Goal: Transaction & Acquisition: Download file/media

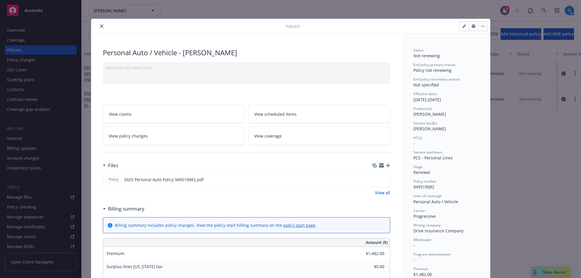
click at [99, 28] on button "close" at bounding box center [101, 26] width 7 height 7
click at [100, 27] on icon "close" at bounding box center [101, 25] width 3 height 3
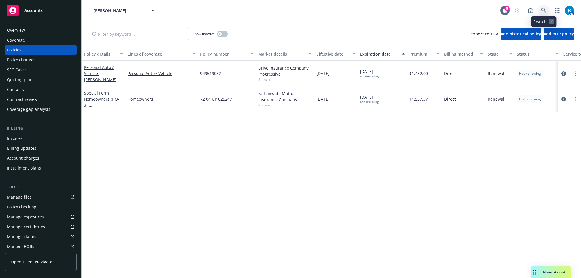
click at [546, 6] on link at bounding box center [544, 11] width 12 height 12
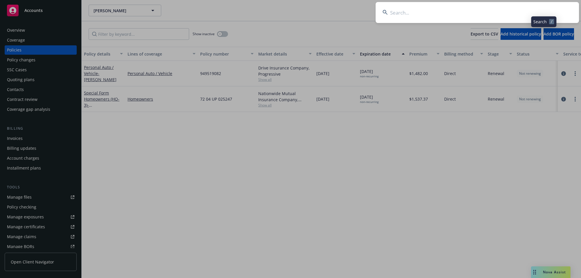
type input "[PERSON_NAME]"
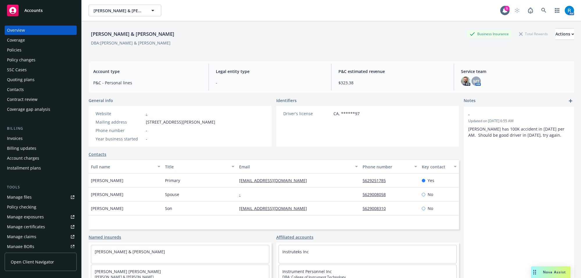
click at [89, 35] on div "[PERSON_NAME] & [PERSON_NAME]" at bounding box center [133, 34] width 88 height 8
drag, startPoint x: 87, startPoint y: 32, endPoint x: 183, endPoint y: 32, distance: 96.4
click at [182, 32] on div "[PERSON_NAME] & [PERSON_NAME] Business Insurance Total Rewards Actions DBA: [PE…" at bounding box center [331, 160] width 499 height 278
click at [205, 44] on div "DBA: [PERSON_NAME] & [PERSON_NAME]" at bounding box center [331, 43] width 485 height 6
click at [114, 57] on div "[PERSON_NAME] & [PERSON_NAME] Business Insurance Total Rewards Actions DBA: [PE…" at bounding box center [331, 156] width 485 height 271
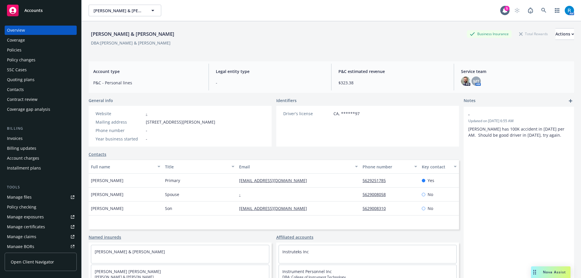
click at [37, 44] on div "Coverage" at bounding box center [40, 39] width 67 height 9
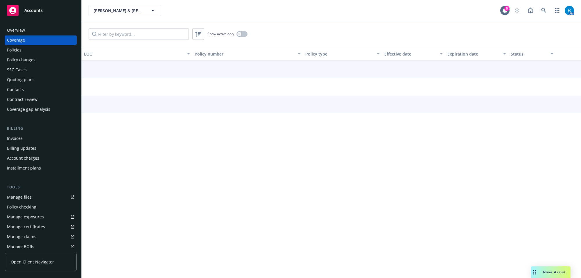
click at [35, 52] on div "Policies" at bounding box center [40, 49] width 67 height 9
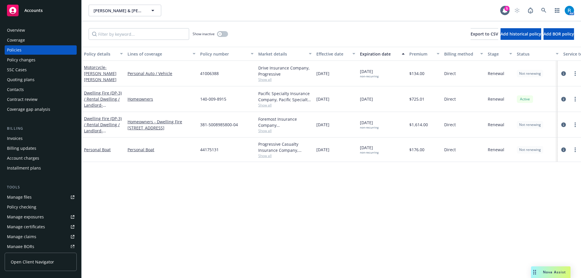
click at [208, 76] on span "41006388" at bounding box center [209, 73] width 19 height 6
copy span "41006388"
click at [100, 74] on span "- [PERSON_NAME] [PERSON_NAME]" at bounding box center [100, 73] width 33 height 18
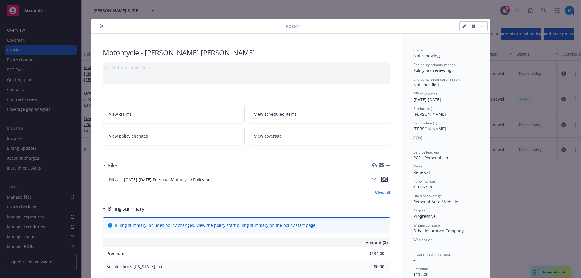
click at [382, 179] on icon "preview file" at bounding box center [384, 179] width 5 height 4
click at [95, 25] on div at bounding box center [189, 26] width 192 height 7
click at [98, 28] on button "close" at bounding box center [101, 26] width 7 height 7
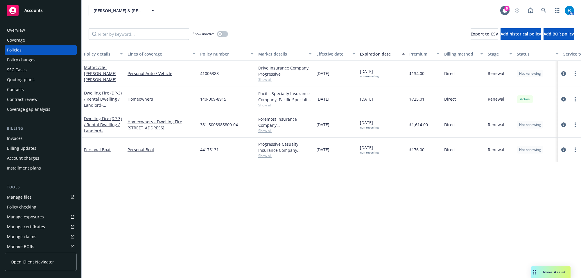
click at [46, 28] on div "Overview" at bounding box center [40, 30] width 67 height 9
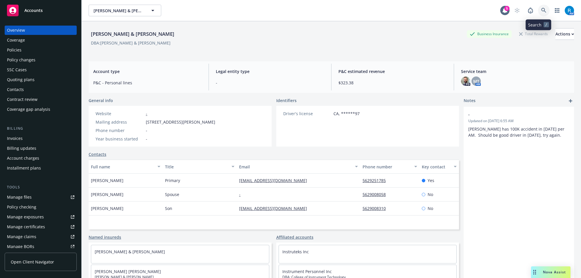
click at [541, 11] on icon at bounding box center [543, 10] width 5 height 5
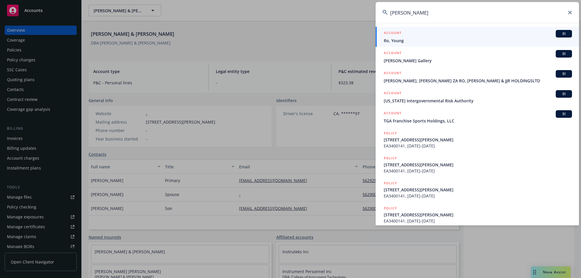
type input "[PERSON_NAME]"
click at [394, 42] on span "Ro, Young" at bounding box center [478, 40] width 188 height 6
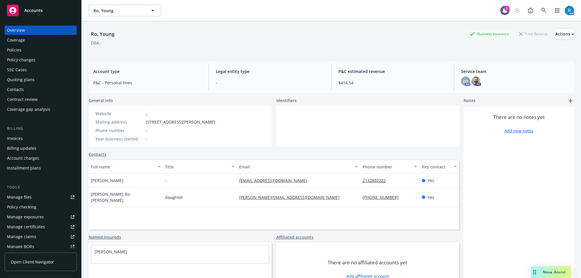
click at [27, 54] on div "Policies" at bounding box center [40, 49] width 67 height 9
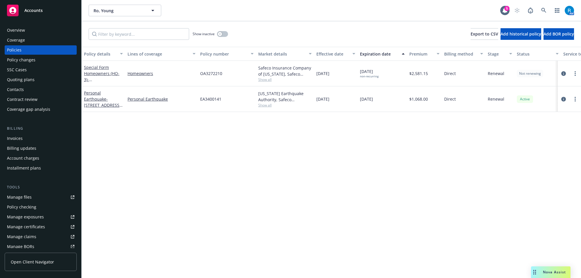
click at [34, 33] on div "Overview" at bounding box center [40, 30] width 67 height 9
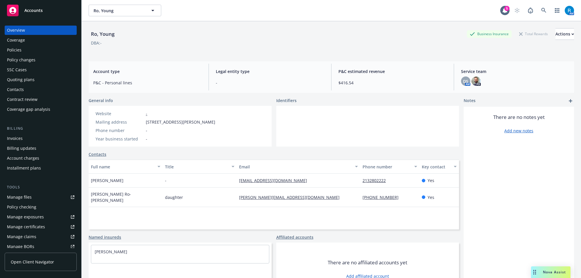
drag, startPoint x: 144, startPoint y: 124, endPoint x: 219, endPoint y: 124, distance: 74.3
click at [215, 124] on div "Mailing address [STREET_ADDRESS][PERSON_NAME]" at bounding box center [155, 122] width 124 height 6
drag, startPoint x: 168, startPoint y: 125, endPoint x: 134, endPoint y: 121, distance: 33.9
click at [168, 124] on span "[STREET_ADDRESS][PERSON_NAME]" at bounding box center [180, 122] width 69 height 6
click at [138, 123] on div "Mailing address" at bounding box center [120, 122] width 48 height 6
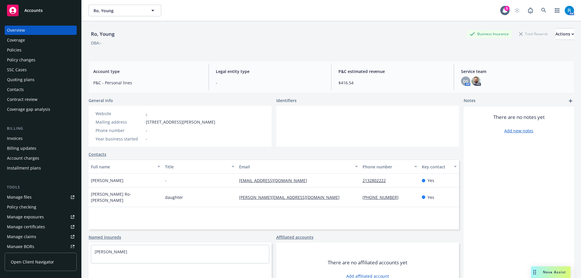
drag, startPoint x: 143, startPoint y: 122, endPoint x: 227, endPoint y: 118, distance: 84.0
click at [227, 118] on div "Website - Mailing address [STREET_ADDRESS][PERSON_NAME] Phone number - Year bus…" at bounding box center [180, 126] width 183 height 41
copy div "[STREET_ADDRESS][PERSON_NAME]"
click at [27, 45] on div "Policies" at bounding box center [40, 49] width 67 height 9
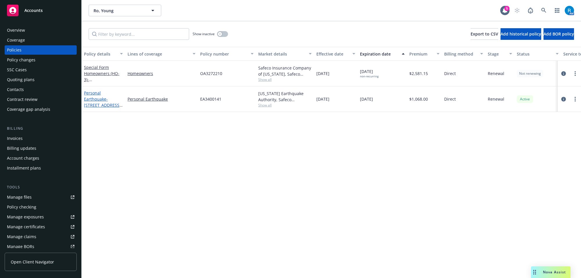
click at [95, 99] on link "Personal Earthquake - [STREET_ADDRESS][PERSON_NAME]" at bounding box center [102, 102] width 37 height 24
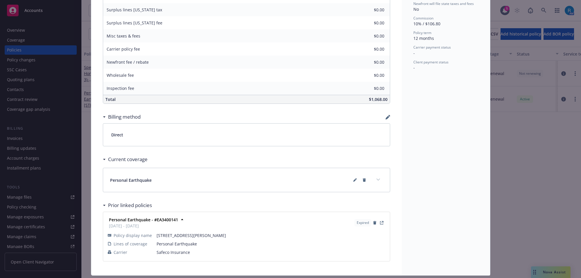
scroll to position [274, 0]
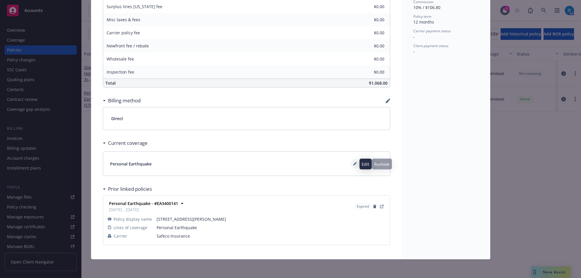
click at [353, 163] on icon at bounding box center [354, 163] width 3 height 3
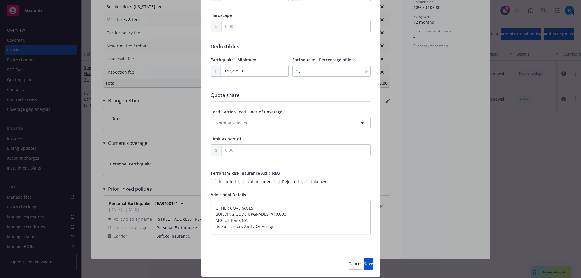
scroll to position [308, 0]
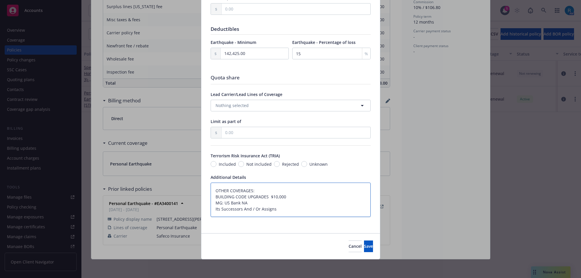
drag, startPoint x: 275, startPoint y: 208, endPoint x: 219, endPoint y: 201, distance: 56.8
drag, startPoint x: 268, startPoint y: 206, endPoint x: 274, endPoint y: 206, distance: 6.7
click at [268, 206] on textarea "OTHER COVERAGES: BUILDING CODE UPGRADES $10,000 MG: US Bank NA Its Successors A…" at bounding box center [291, 199] width 160 height 35
click at [278, 211] on textarea "OTHER COVERAGES: BUILDING CODE UPGRADES $10,000 MG: US Bank NA Its Successors A…" at bounding box center [291, 199] width 160 height 35
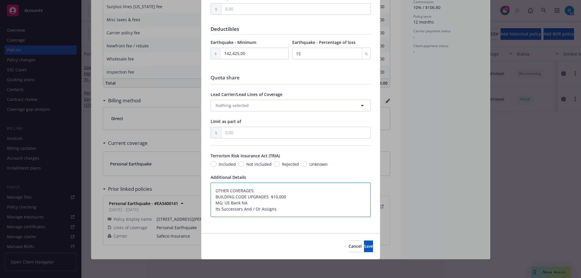
drag, startPoint x: 275, startPoint y: 209, endPoint x: 209, endPoint y: 204, distance: 66.1
click at [211, 204] on textarea "OTHER COVERAGES: BUILDING CODE UPGRADES $10,000 MG: US Bank NA Its Successors A…" at bounding box center [291, 199] width 160 height 35
click at [348, 245] on span "Cancel" at bounding box center [354, 246] width 13 height 6
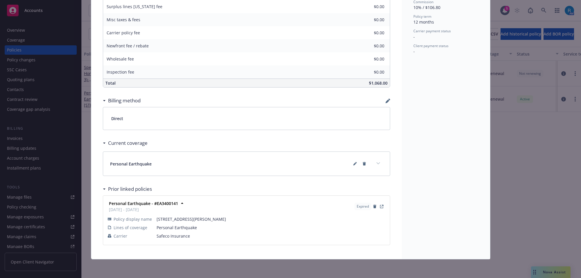
click at [15, 26] on div "Policy Personal Earthquake - [STREET_ADDRESS][PERSON_NAME] Add internal notes h…" at bounding box center [290, 139] width 581 height 278
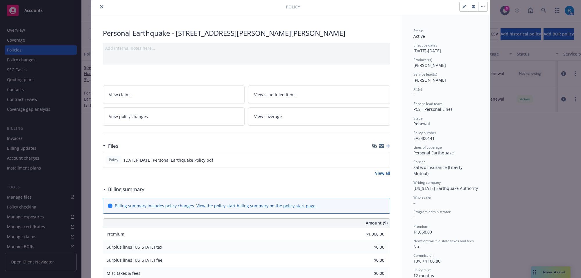
scroll to position [0, 0]
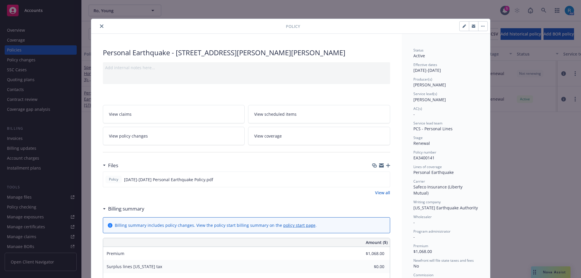
click at [99, 28] on button "close" at bounding box center [101, 26] width 7 height 7
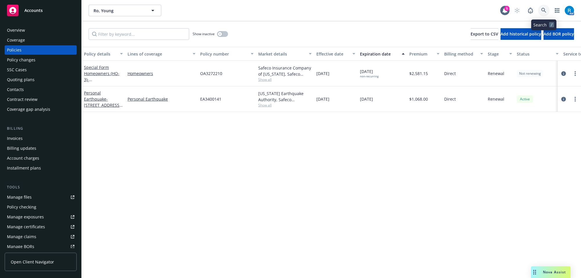
click at [542, 12] on icon at bounding box center [543, 10] width 5 height 5
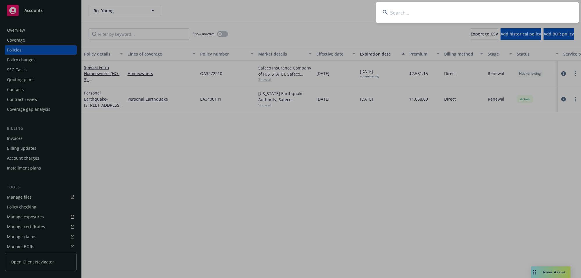
type input "[PERSON_NAME] & [PERSON_NAME]"
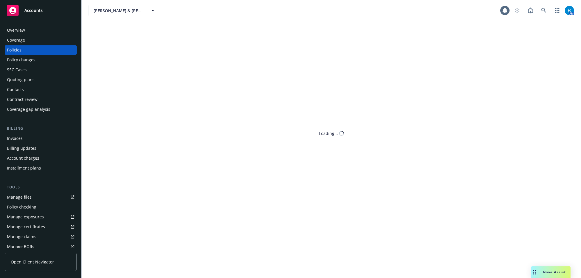
click at [30, 30] on div "Overview" at bounding box center [40, 30] width 67 height 9
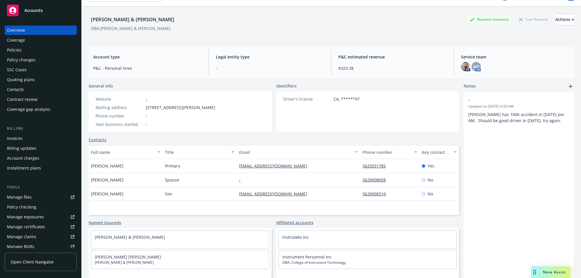
scroll to position [21, 0]
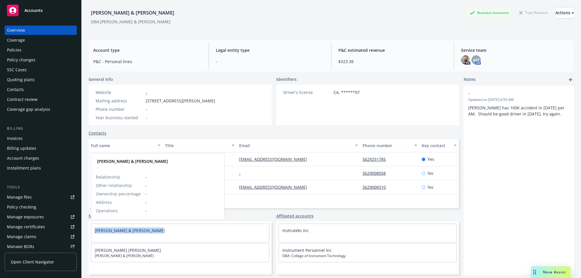
drag, startPoint x: 93, startPoint y: 229, endPoint x: 183, endPoint y: 224, distance: 89.8
click at [183, 224] on div "[PERSON_NAME] & [PERSON_NAME]" at bounding box center [180, 230] width 178 height 13
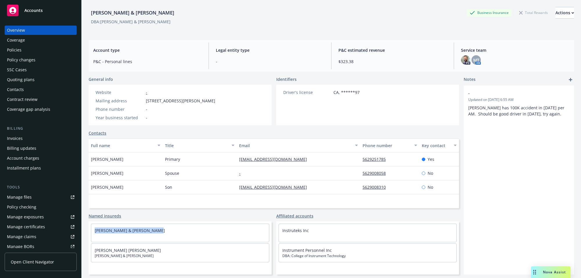
copy link "[PERSON_NAME] & [PERSON_NAME]"
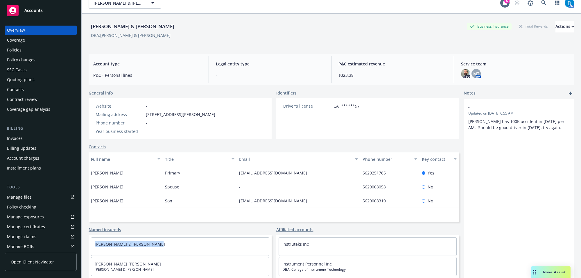
scroll to position [0, 0]
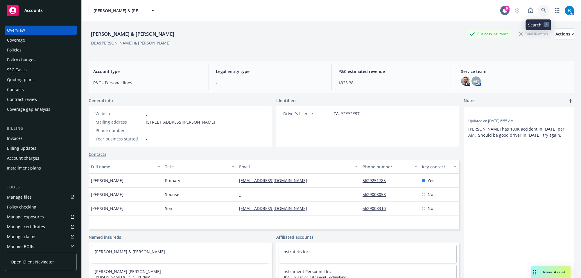
click at [541, 10] on icon at bounding box center [543, 10] width 5 height 5
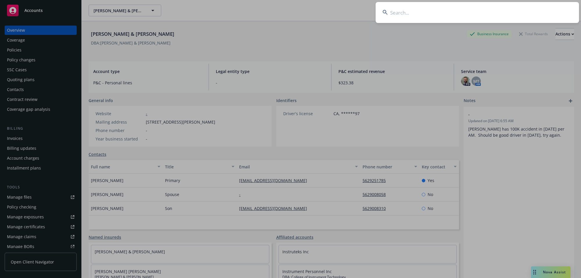
type input "[PERSON_NAME] and [PERSON_NAME]"
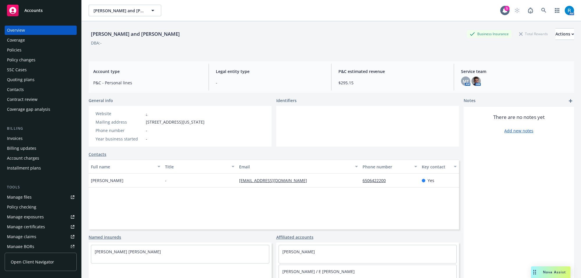
click at [33, 53] on div "Policies" at bounding box center [40, 49] width 67 height 9
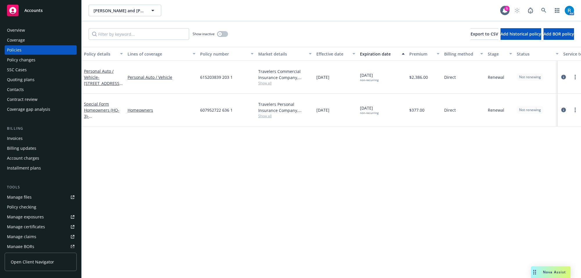
click at [209, 74] on span "615203839 203 1" at bounding box center [216, 77] width 33 height 6
copy span "615203839 203 1"
click at [18, 27] on div "Overview" at bounding box center [16, 30] width 18 height 9
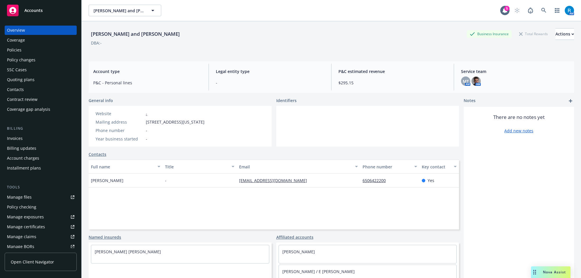
click at [46, 47] on div "Policies" at bounding box center [40, 49] width 67 height 9
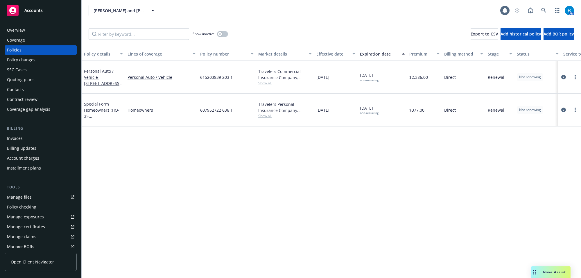
click at [212, 78] on div "615203839 203 1" at bounding box center [227, 77] width 58 height 33
click at [211, 75] on span "615203839 203 1" at bounding box center [216, 77] width 33 height 6
click at [213, 75] on span "615203839 203 1" at bounding box center [216, 77] width 33 height 6
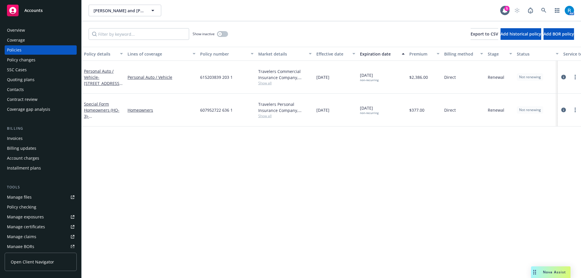
click at [224, 74] on span "615203839 203 1" at bounding box center [216, 77] width 33 height 6
copy span "615203839 203 1"
click at [547, 8] on link at bounding box center [544, 11] width 12 height 12
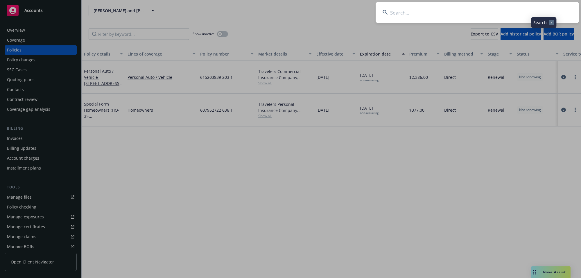
type input "[PERSON_NAME]"
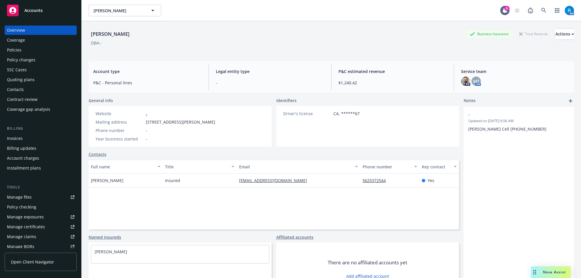
click at [30, 49] on div "Policies" at bounding box center [40, 49] width 67 height 9
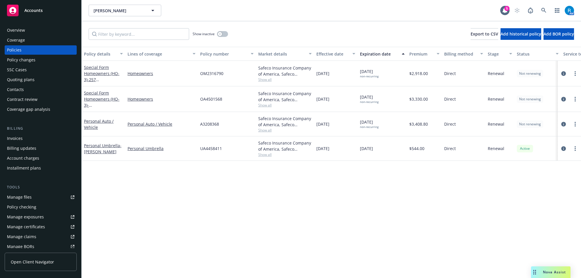
click at [210, 72] on span "OM2316790" at bounding box center [211, 73] width 23 height 6
copy span "OM2316790"
click at [542, 10] on icon at bounding box center [543, 10] width 5 height 5
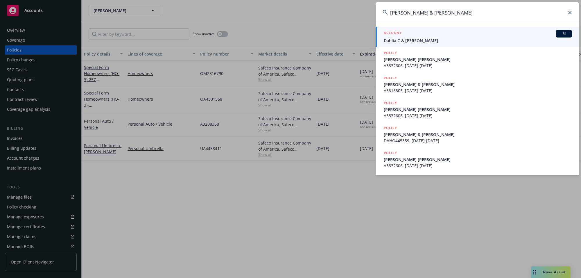
type input "[PERSON_NAME] & [PERSON_NAME]"
click at [399, 37] on h5 "ACCOUNT" at bounding box center [393, 33] width 18 height 7
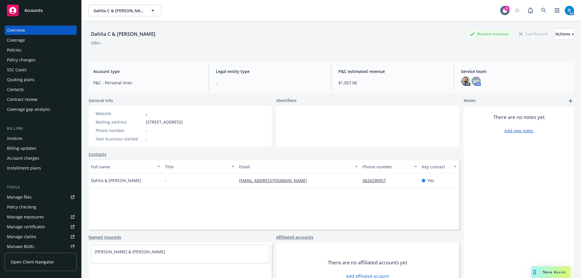
click at [33, 52] on div "Policies" at bounding box center [40, 49] width 67 height 9
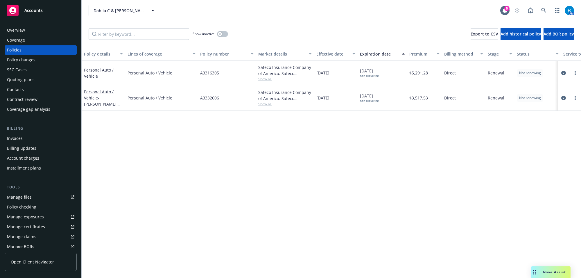
click at [210, 72] on span "A3316305" at bounding box center [209, 73] width 19 height 6
click at [210, 73] on span "A3316305" at bounding box center [209, 73] width 19 height 6
copy span "A3316305"
click at [544, 10] on icon at bounding box center [543, 10] width 5 height 5
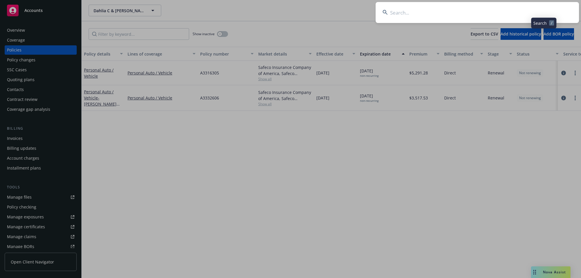
type input "[PERSON_NAME]"
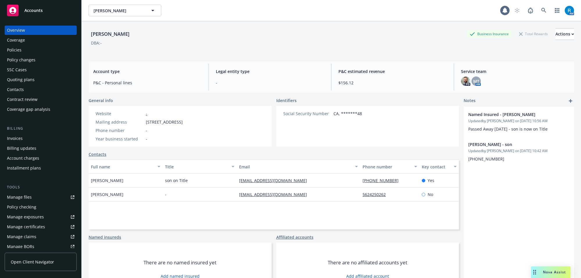
click at [17, 50] on div "Policies" at bounding box center [14, 49] width 15 height 9
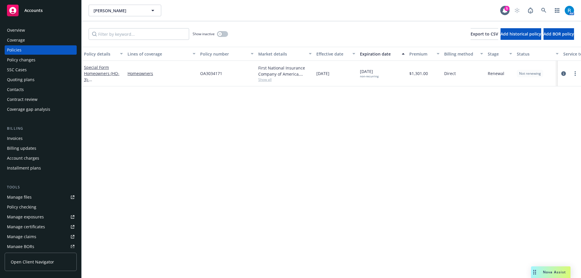
click at [211, 75] on span "OA3034171" at bounding box center [211, 73] width 22 height 6
copy span "OA3034171"
click at [543, 9] on icon at bounding box center [543, 10] width 5 height 5
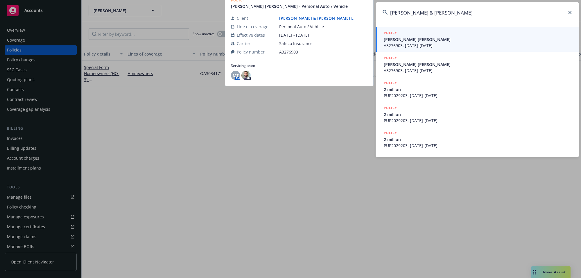
type input "[PERSON_NAME] & [PERSON_NAME]"
click at [416, 41] on span "[PERSON_NAME] [PERSON_NAME]" at bounding box center [478, 39] width 188 height 6
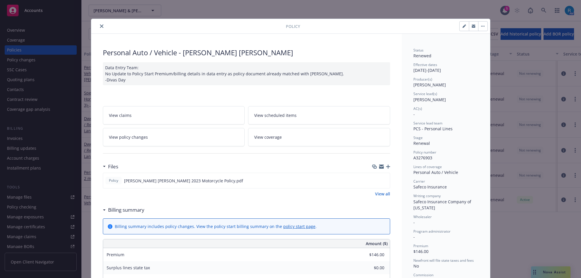
click at [100, 25] on icon "close" at bounding box center [101, 25] width 3 height 3
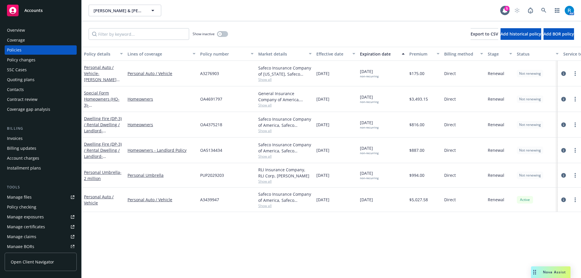
click at [211, 98] on span "OA4691797" at bounding box center [211, 99] width 22 height 6
copy span "OA4691797"
click at [96, 100] on link "Special Form Homeowners (HO-3) - [STREET_ADDRESS][PERSON_NAME]" at bounding box center [102, 105] width 37 height 30
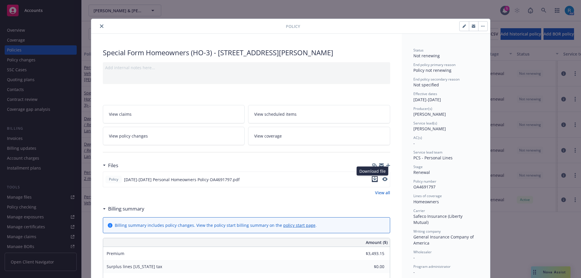
click at [372, 178] on icon "download file" at bounding box center [374, 179] width 5 height 5
click at [101, 28] on button "close" at bounding box center [101, 26] width 7 height 7
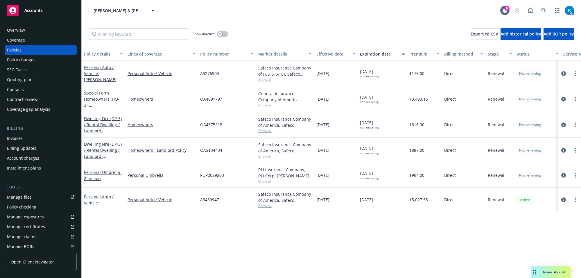
click at [209, 126] on span "OA4375218" at bounding box center [211, 124] width 22 height 6
click at [224, 109] on div "OA4691797" at bounding box center [227, 99] width 58 height 26
click at [207, 125] on span "OA4375218" at bounding box center [211, 124] width 22 height 6
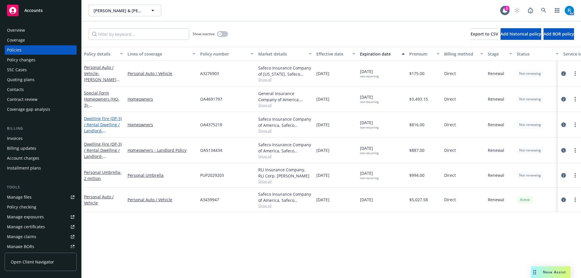
click at [99, 125] on link "Dwelling Fire (DP-3) / Rental Dwelling / Landlord - [STREET_ADDRESS][PERSON_NAM…" at bounding box center [103, 131] width 38 height 30
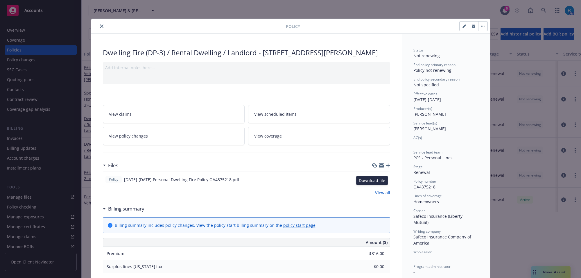
click at [372, 181] on icon "download file" at bounding box center [374, 179] width 5 height 5
click at [100, 28] on icon "close" at bounding box center [101, 25] width 3 height 3
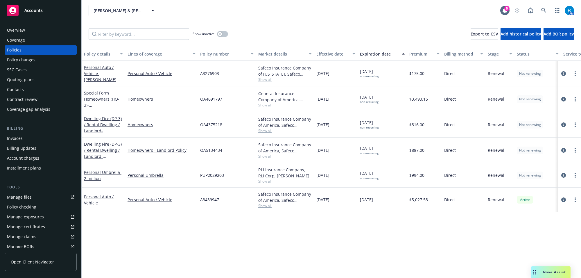
click at [211, 125] on span "OA4375218" at bounding box center [211, 124] width 22 height 6
click at [544, 10] on icon at bounding box center [543, 10] width 5 height 5
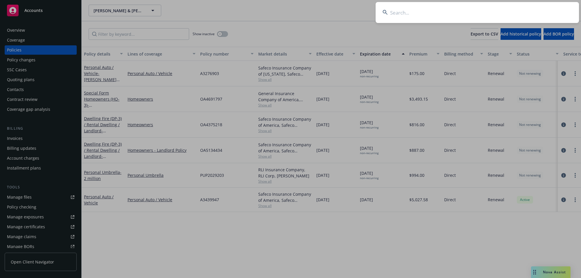
type input "[PERSON_NAME]"
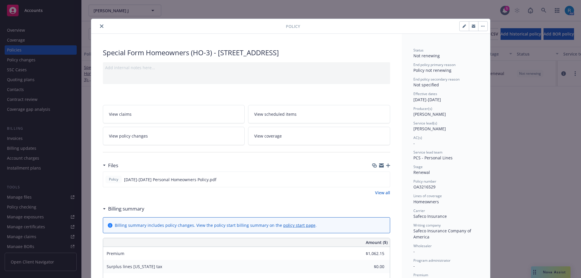
click at [100, 26] on icon "close" at bounding box center [101, 25] width 3 height 3
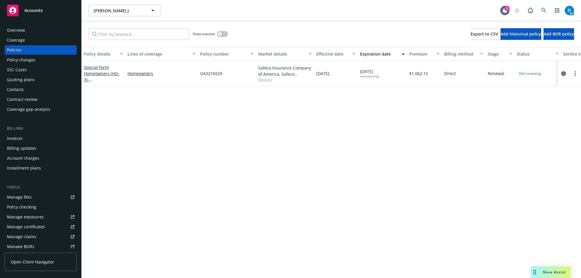
click at [216, 76] on span "OA3216529" at bounding box center [211, 73] width 22 height 6
click at [546, 8] on icon at bounding box center [543, 10] width 5 height 5
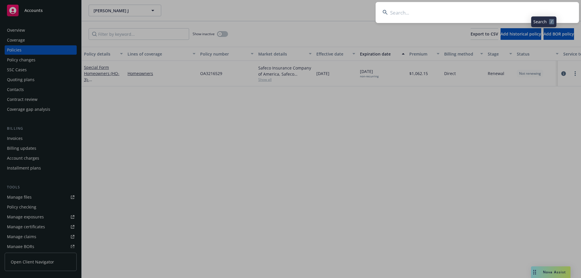
type input "[PERSON_NAME] & [PERSON_NAME]"
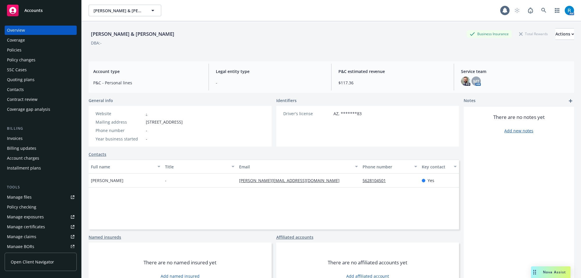
click at [32, 49] on div "Policies" at bounding box center [40, 49] width 67 height 9
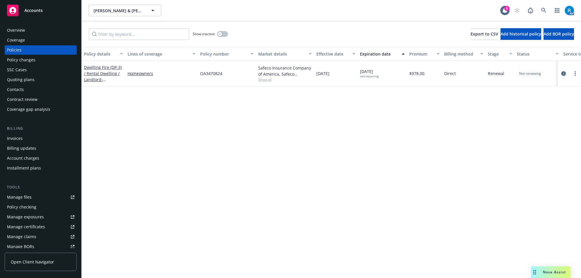
click at [211, 73] on span "OA3470824" at bounding box center [211, 73] width 22 height 6
click at [543, 10] on icon at bounding box center [543, 10] width 5 height 5
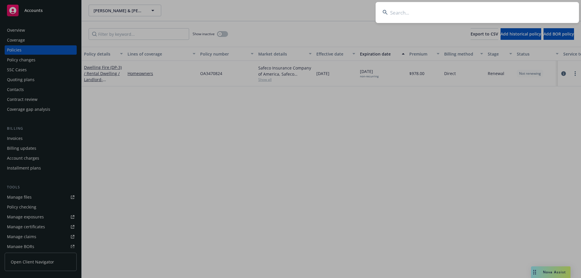
type input "[PERSON_NAME] and [PERSON_NAME]"
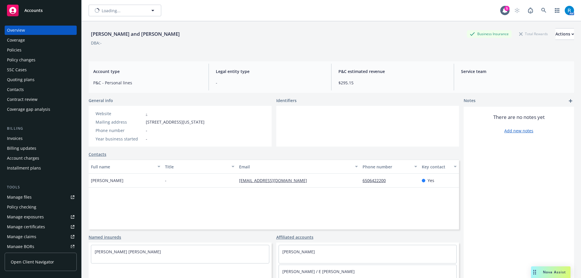
click at [29, 49] on div "Policies" at bounding box center [40, 49] width 67 height 9
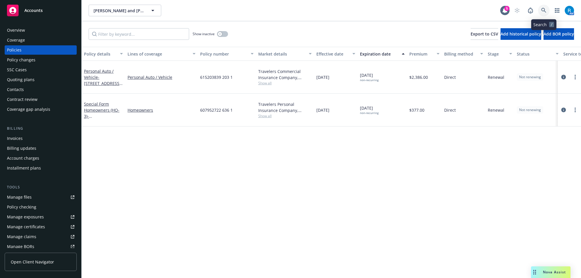
click at [543, 11] on icon at bounding box center [543, 10] width 5 height 5
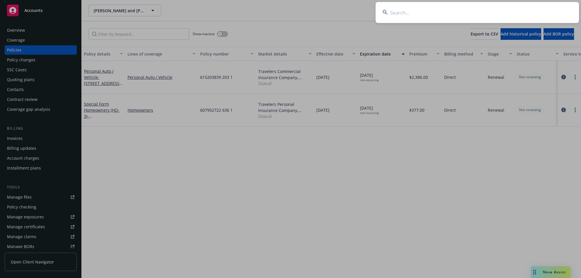
type input "[PERSON_NAME]"
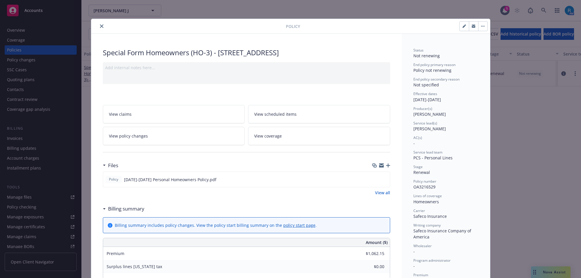
click at [100, 26] on icon "close" at bounding box center [101, 25] width 3 height 3
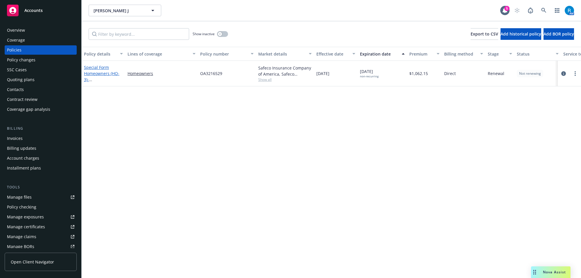
click at [92, 73] on link "Special Form Homeowners (HO-3) - [STREET_ADDRESS]" at bounding box center [102, 76] width 37 height 24
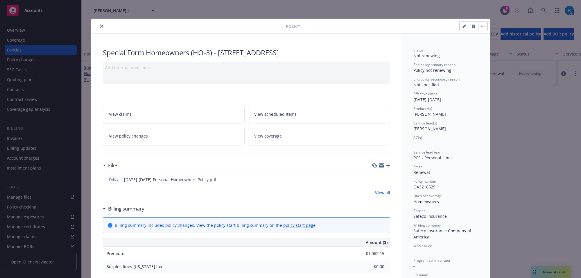
scroll to position [17, 0]
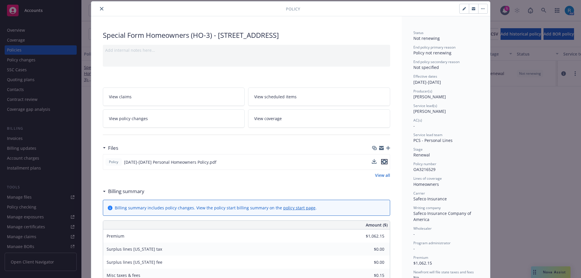
click at [382, 162] on icon "preview file" at bounding box center [384, 161] width 5 height 4
